Goal: Transaction & Acquisition: Purchase product/service

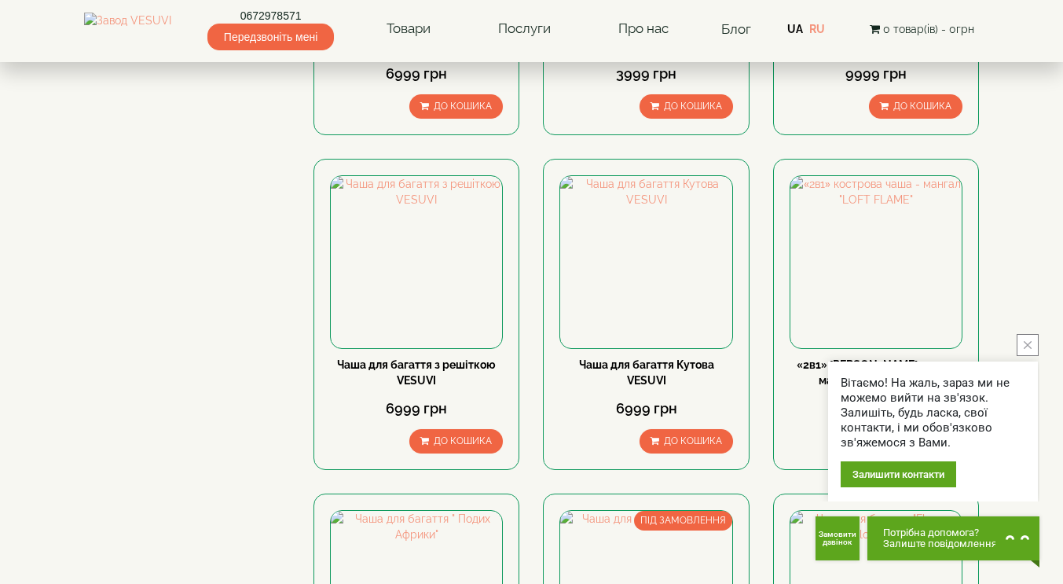
scroll to position [1041, 0]
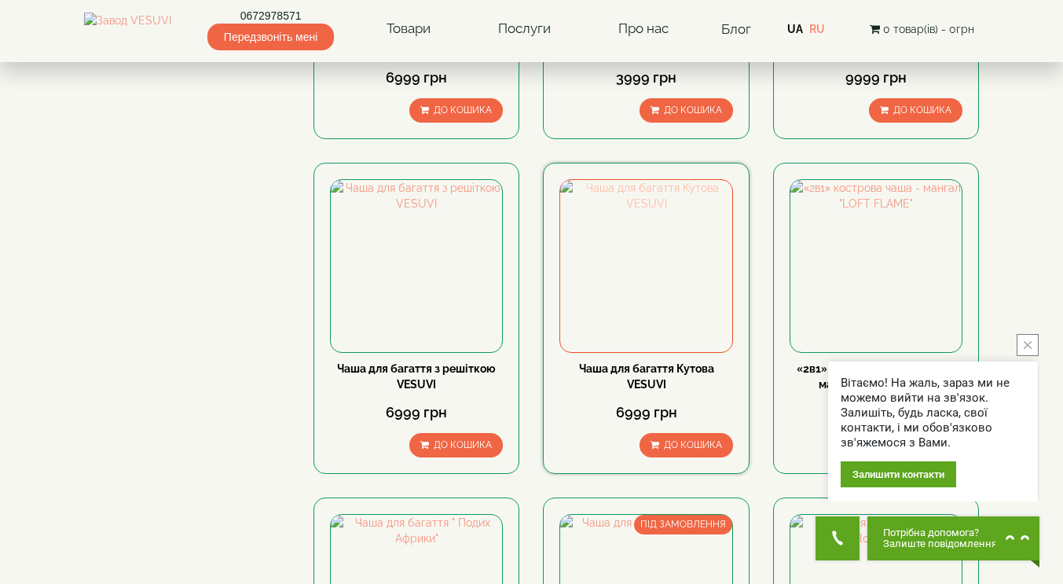
click at [616, 287] on img at bounding box center [645, 265] width 171 height 171
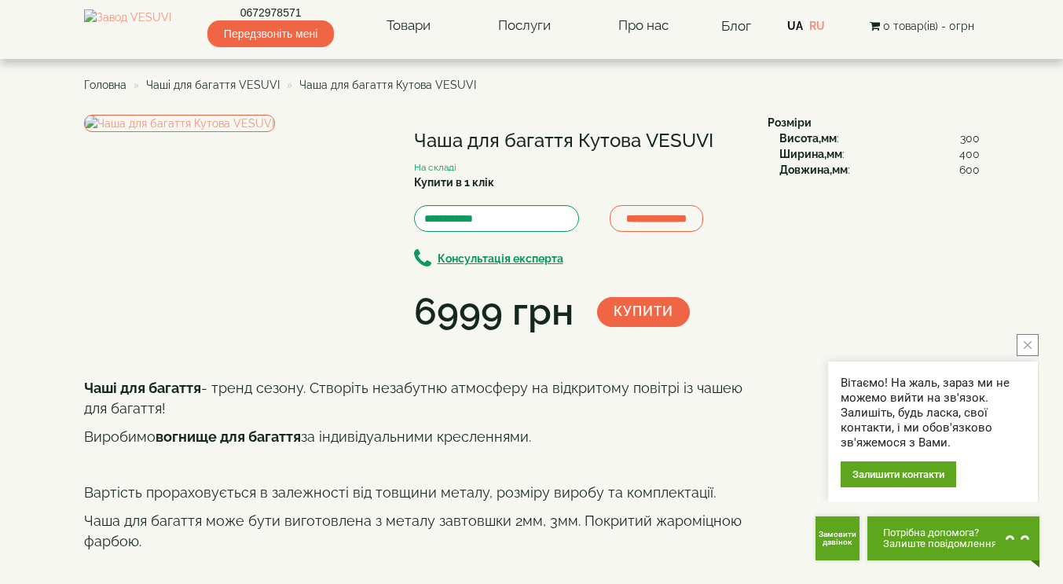
scroll to position [4, 0]
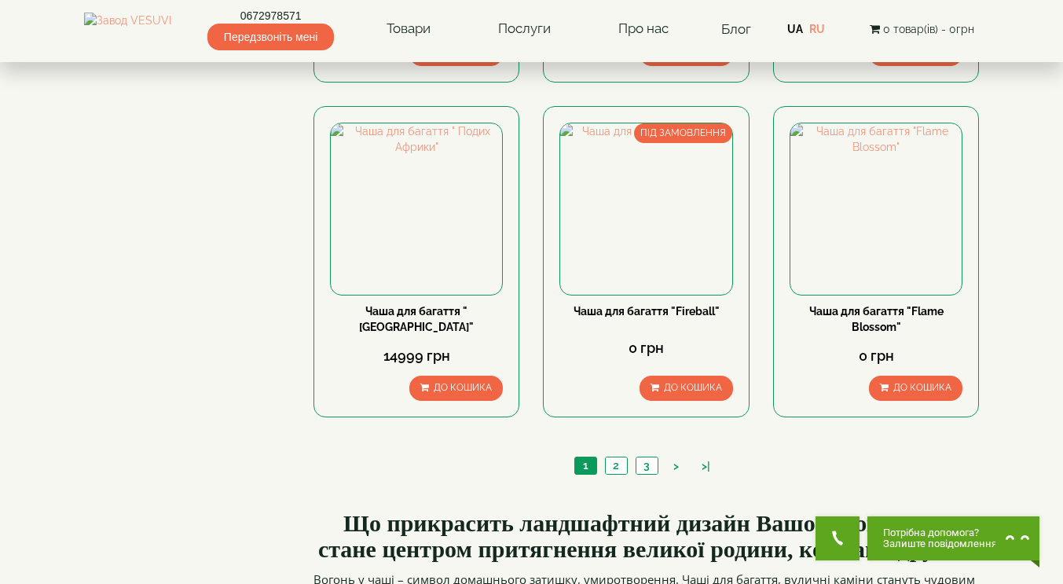
scroll to position [1538, 0]
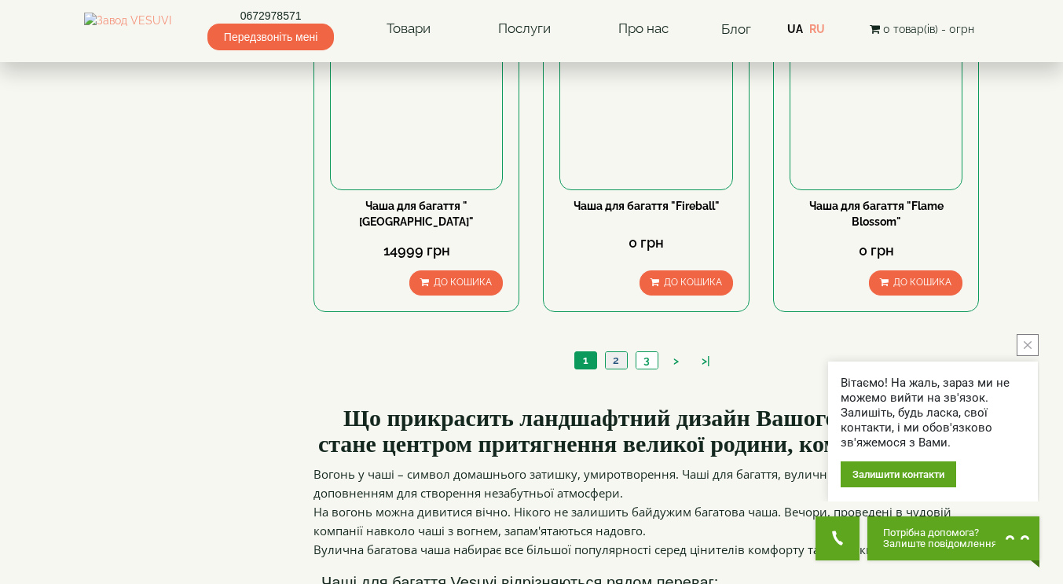
drag, startPoint x: 616, startPoint y: 361, endPoint x: 649, endPoint y: 372, distance: 34.8
click at [615, 361] on link "2" at bounding box center [616, 360] width 22 height 17
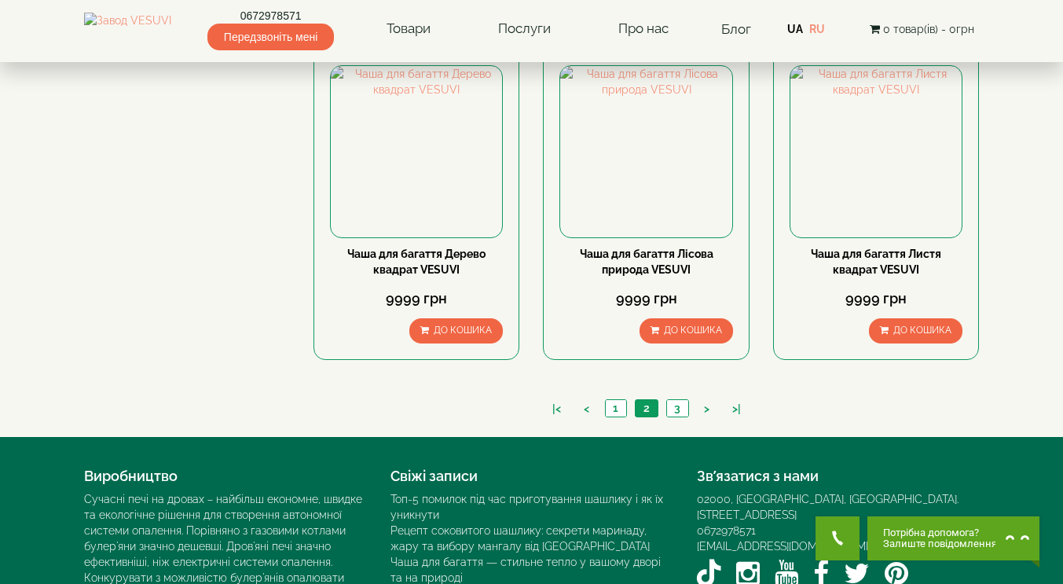
scroll to position [1546, 0]
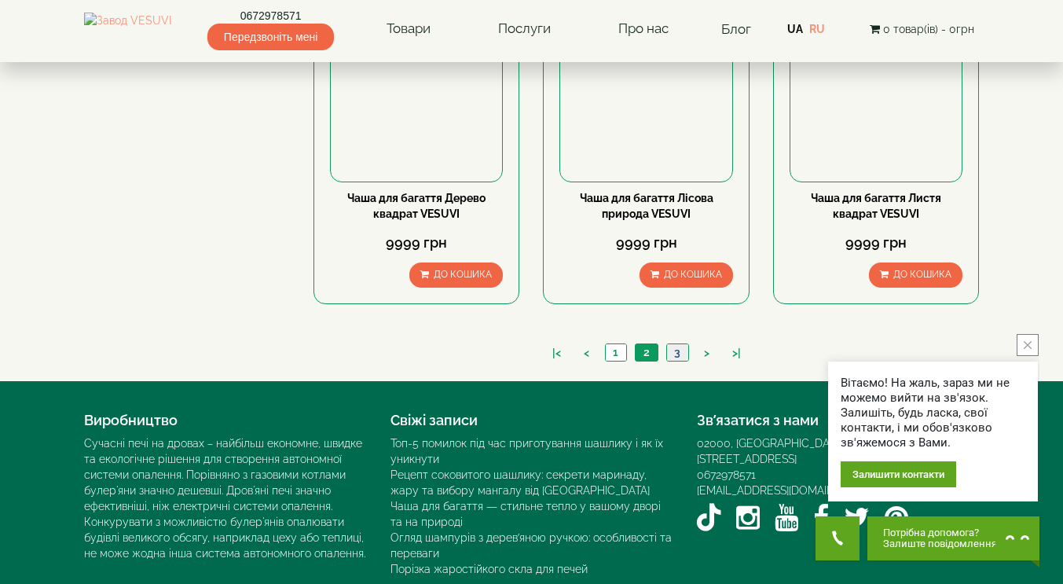
click at [676, 349] on link "3" at bounding box center [677, 352] width 22 height 17
